Goal: Navigation & Orientation: Find specific page/section

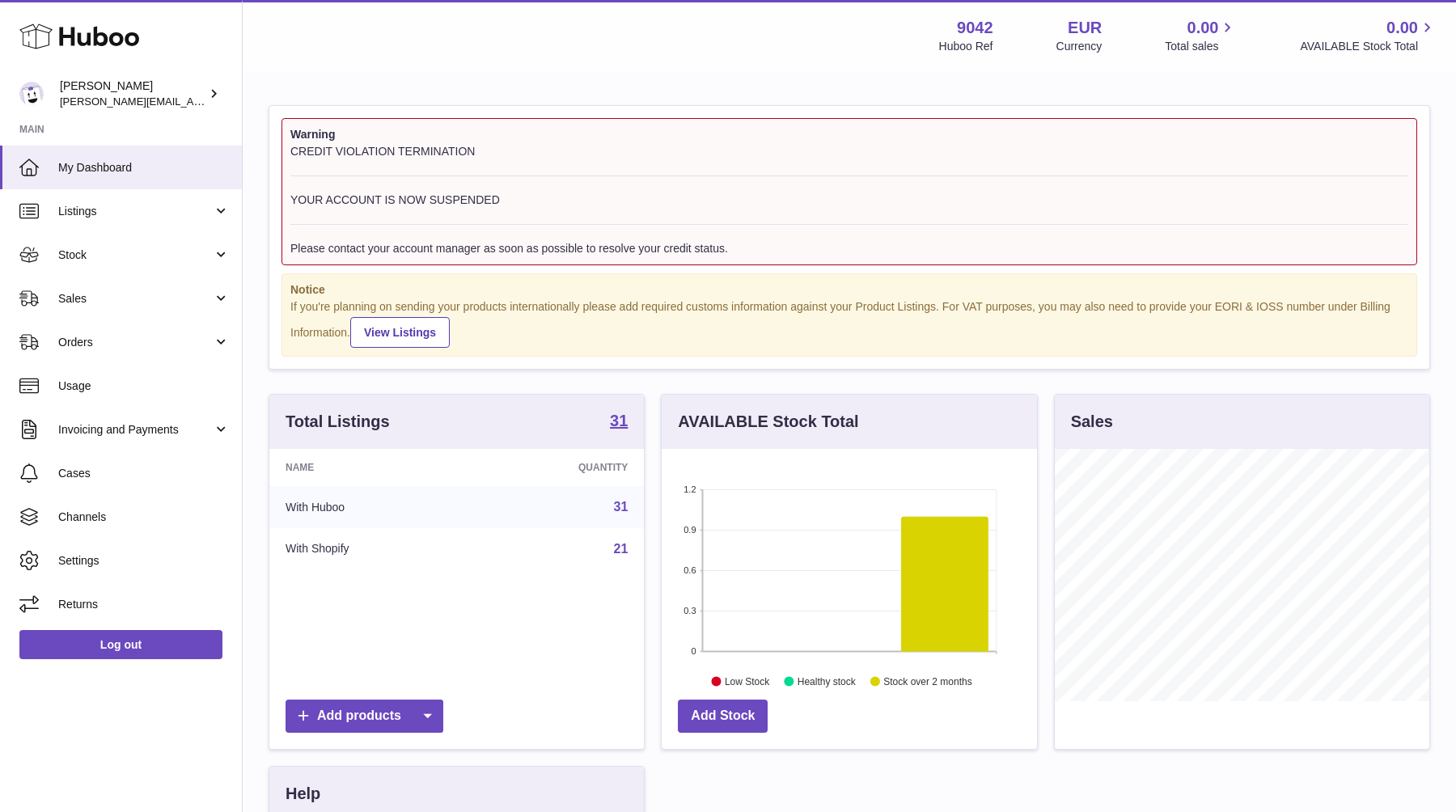
scroll to position [252, 374]
click at [216, 422] on link "Invoicing and Payments" at bounding box center [121, 430] width 242 height 44
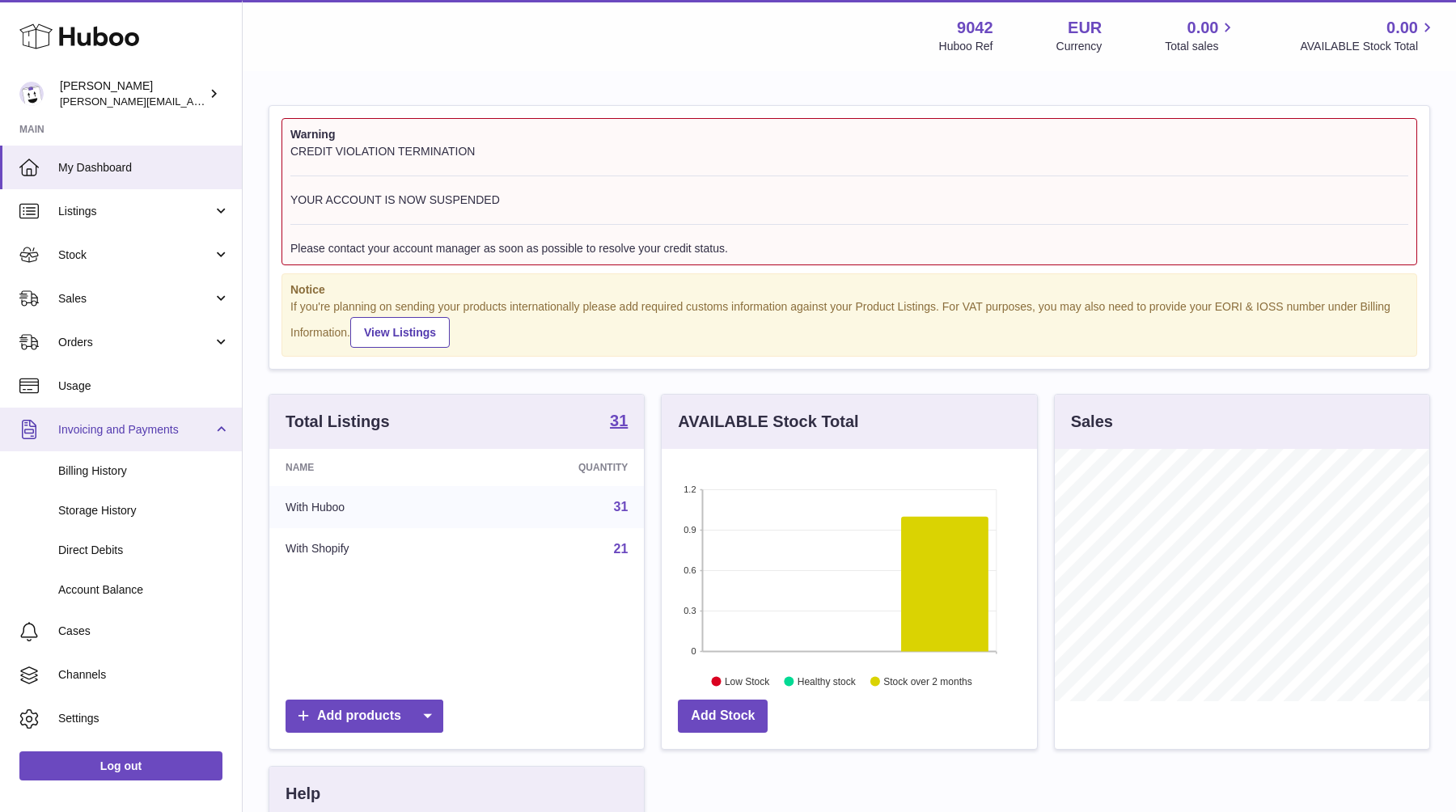
click at [216, 422] on link "Invoicing and Payments" at bounding box center [121, 430] width 242 height 44
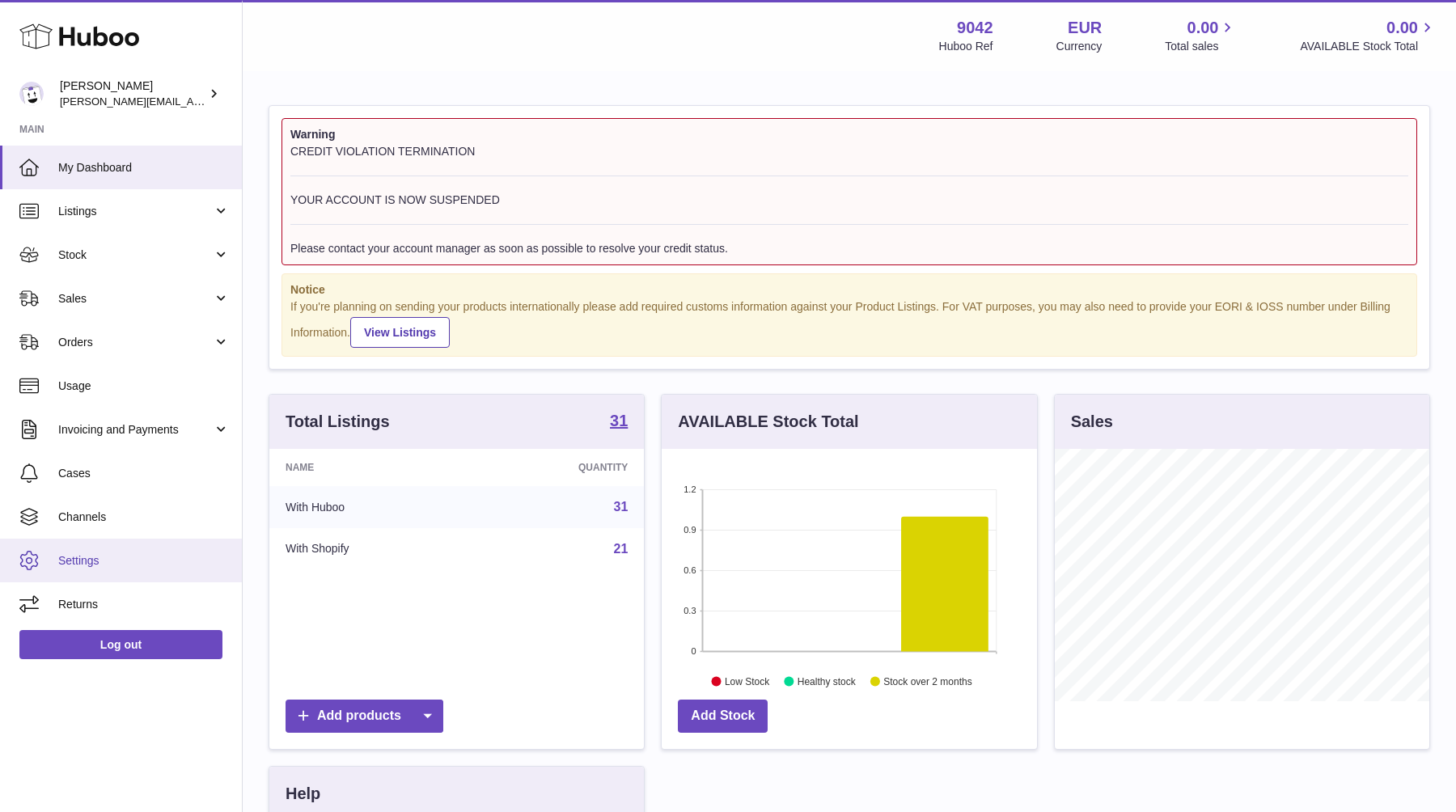
click at [72, 551] on link "Settings" at bounding box center [121, 561] width 242 height 44
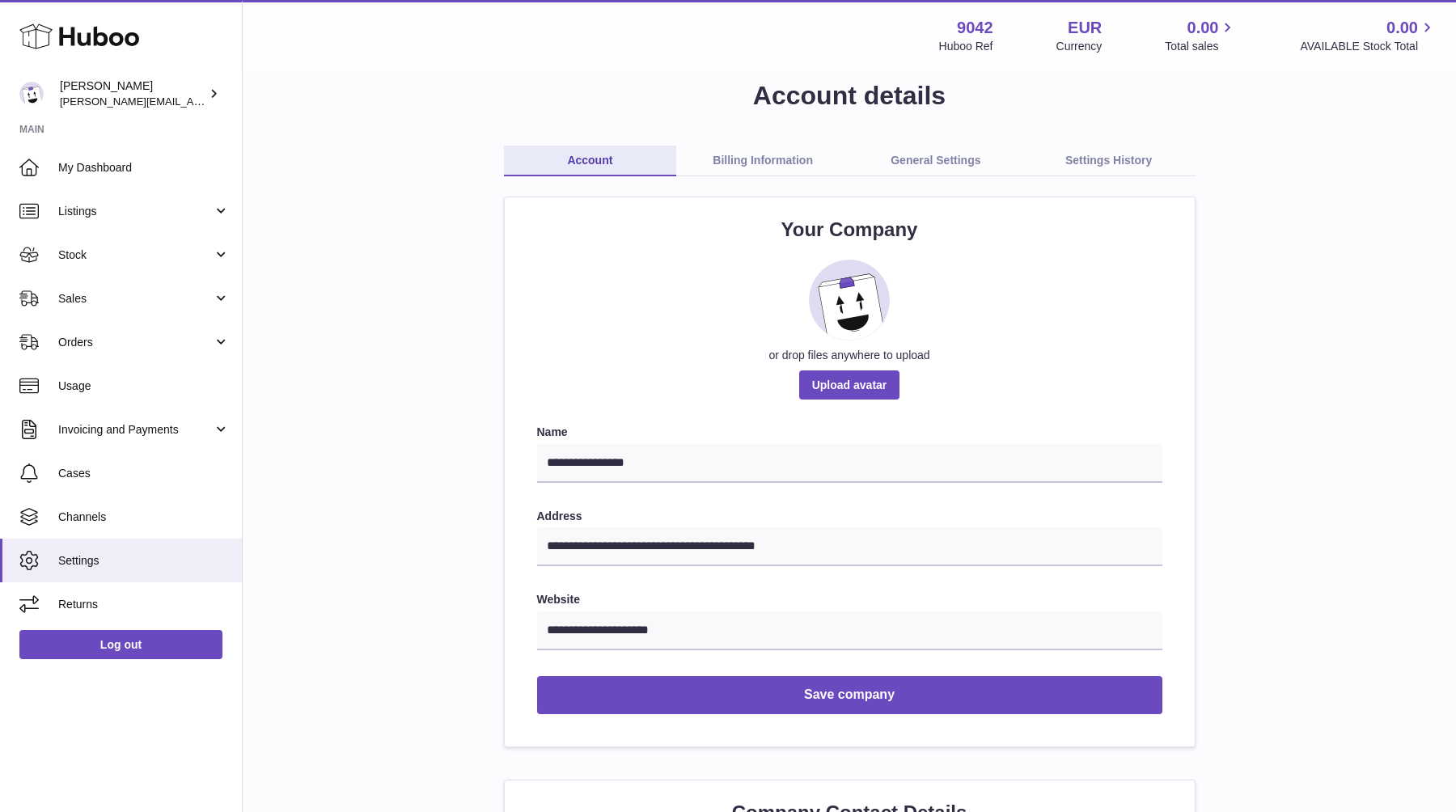
scroll to position [27, 0]
click at [112, 101] on span "[PERSON_NAME][EMAIL_ADDRESS][DOMAIN_NAME]" at bounding box center [192, 101] width 265 height 13
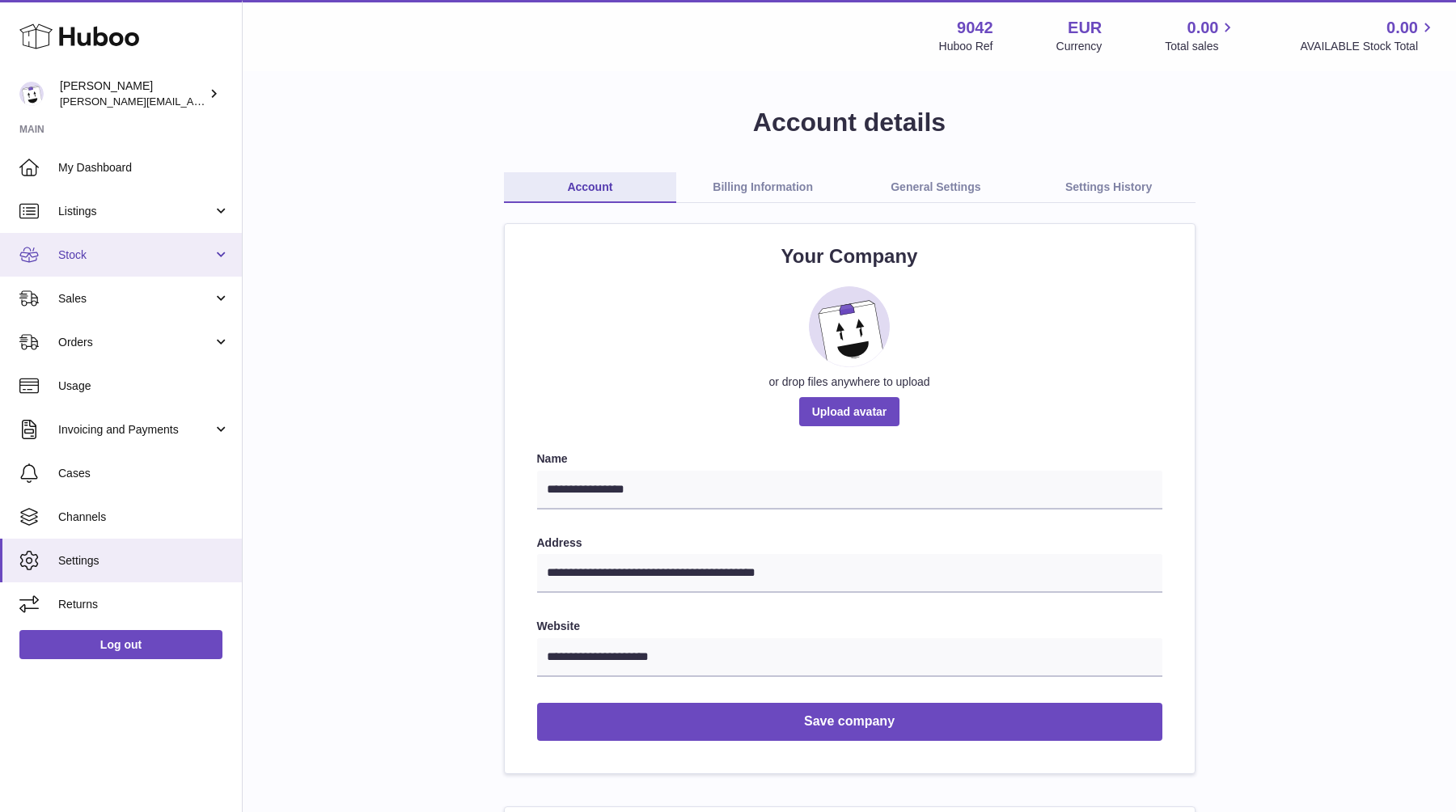
click at [76, 262] on link "Stock" at bounding box center [121, 255] width 242 height 44
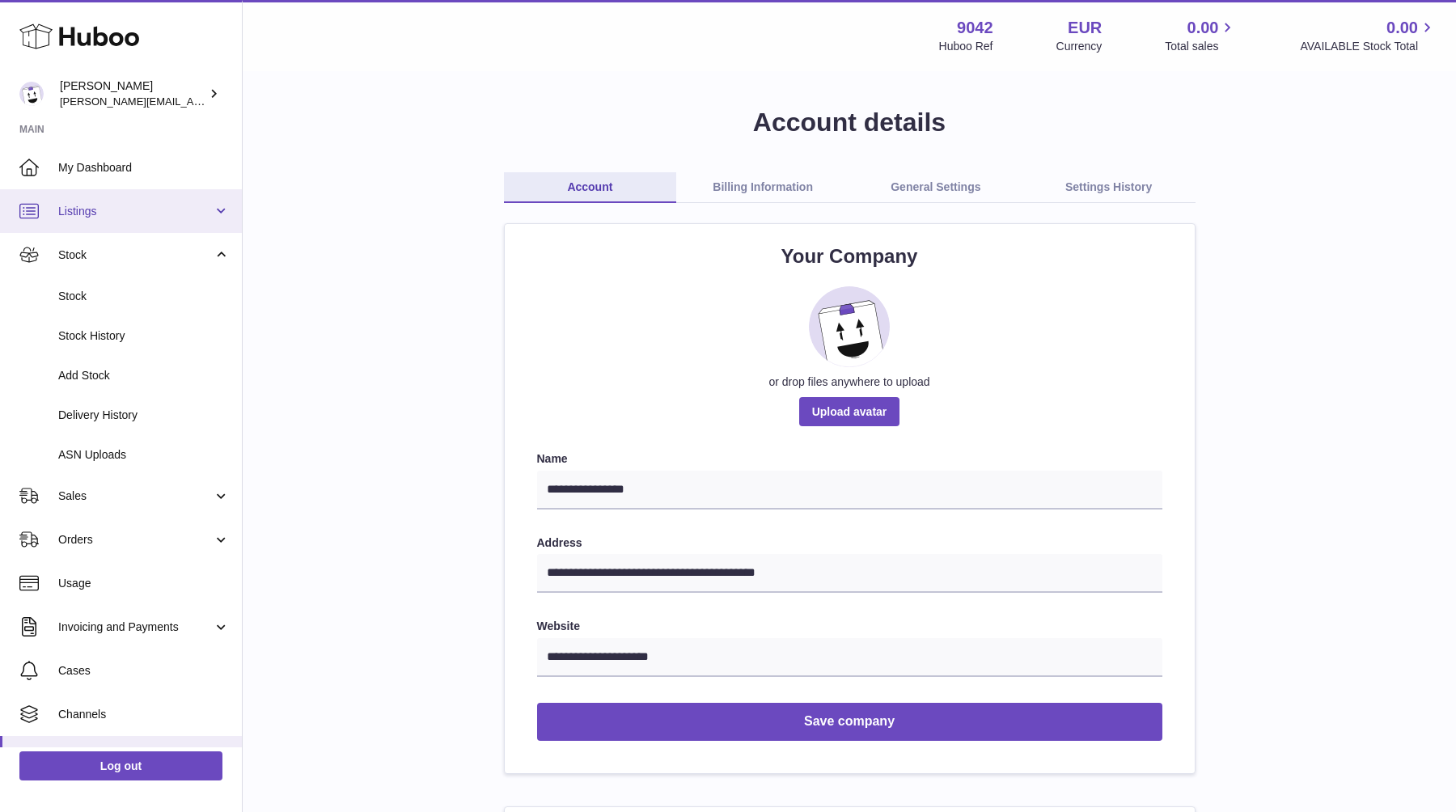
click at [140, 206] on span "Listings" at bounding box center [136, 211] width 155 height 15
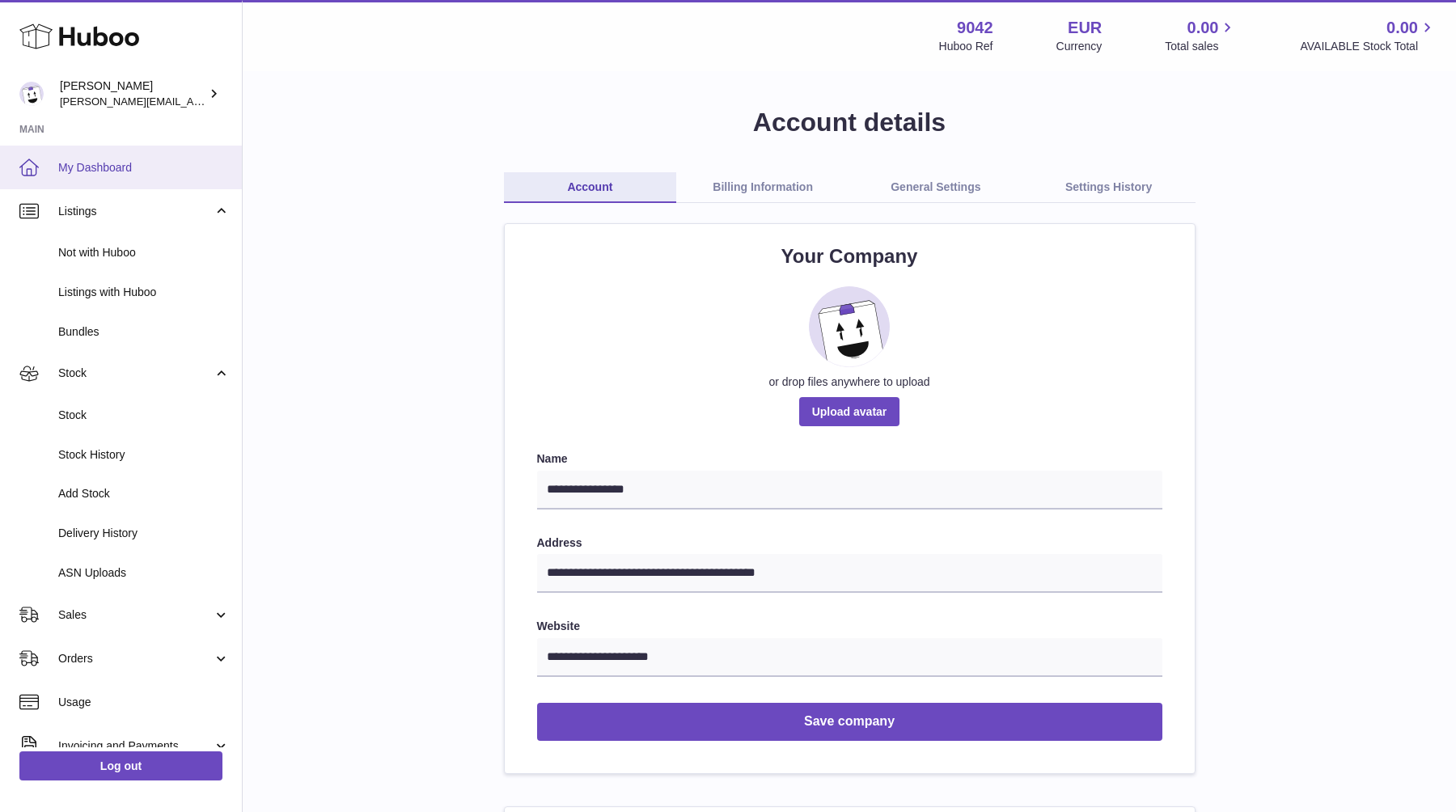
click at [170, 148] on link "My Dashboard" at bounding box center [121, 167] width 242 height 44
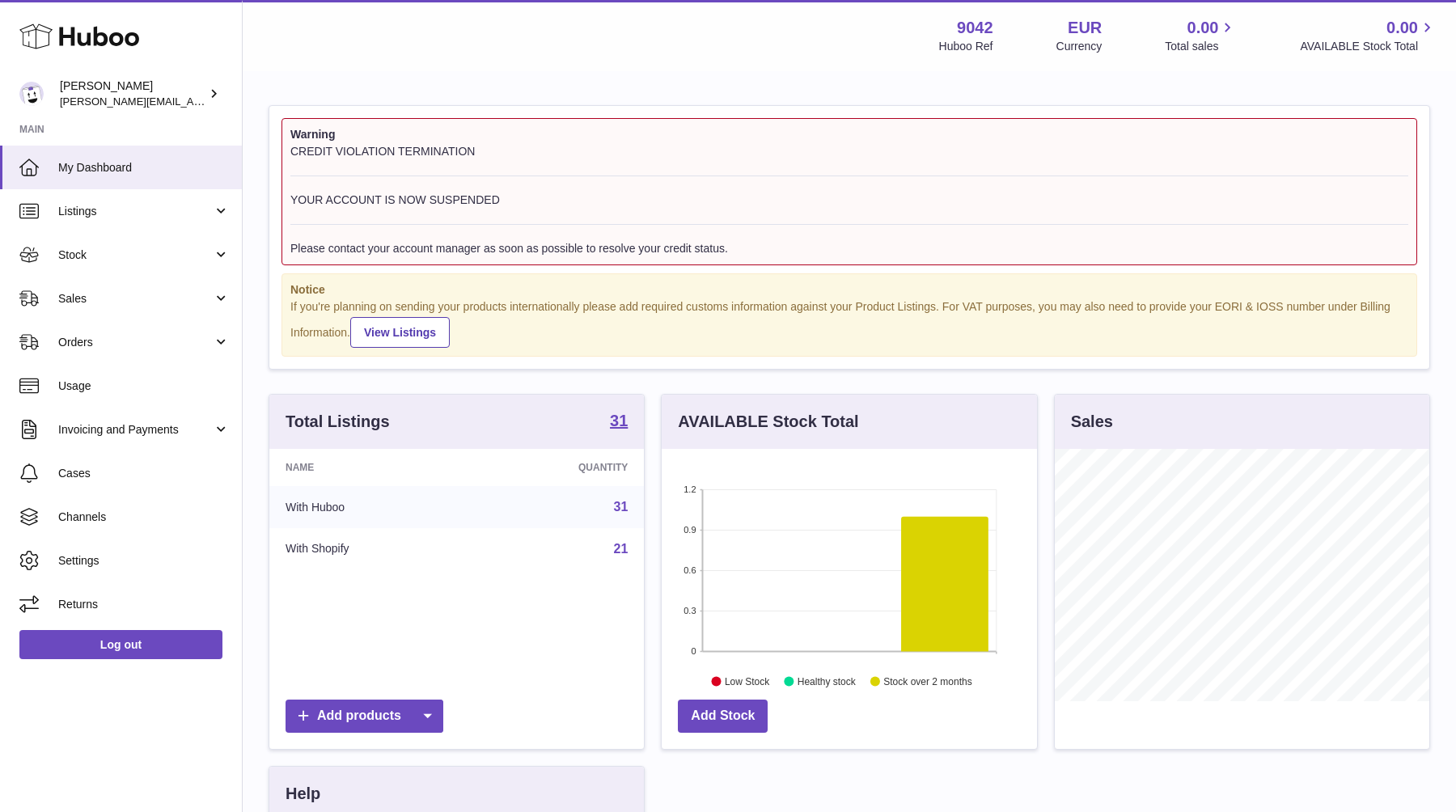
scroll to position [359, 0]
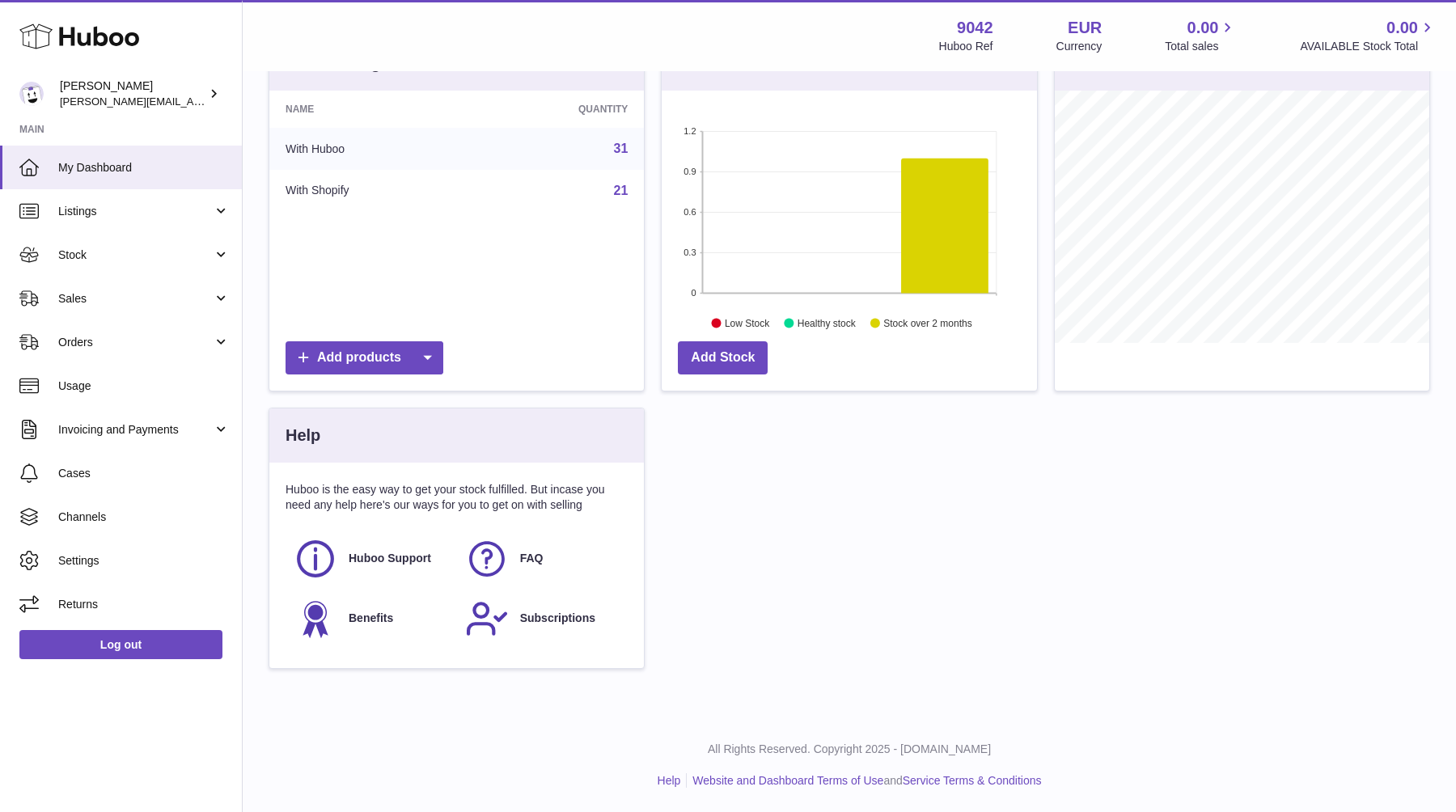
click at [744, 480] on div "Total Listings 31 Name Quantity With Huboo 31 With Shopify 21 Add products AVAI…" at bounding box center [850, 360] width 1178 height 649
click at [504, 554] on use at bounding box center [486, 558] width 36 height 36
click at [1044, 54] on div "9042 Huboo Ref EUR Currency 0.00 Total sales 0.00 AVAILABLE Stock Total" at bounding box center [1187, 36] width 497 height 37
